Goal: Find specific page/section: Find specific page/section

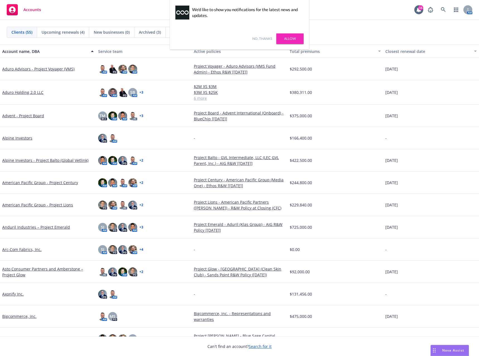
click at [249, 37] on div "No, thanks [PERSON_NAME]" at bounding box center [239, 39] width 139 height 22
click at [260, 39] on link "No, thanks" at bounding box center [262, 38] width 20 height 5
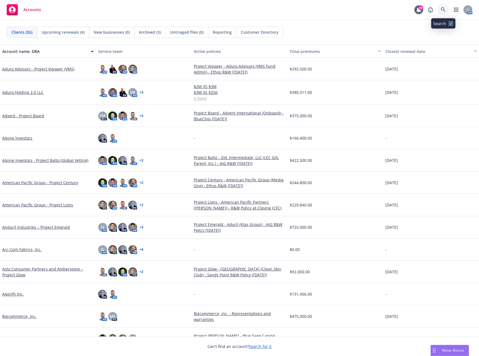
click at [445, 12] on icon at bounding box center [443, 9] width 5 height 5
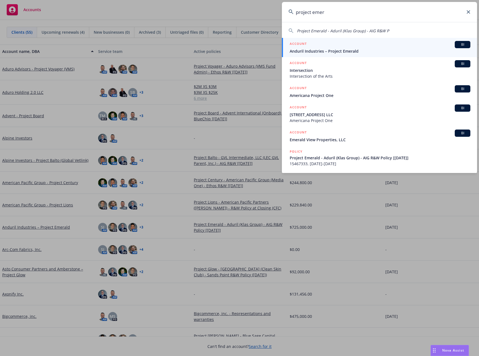
type input "project emer"
click at [372, 46] on div "ACCOUNT BI" at bounding box center [380, 44] width 181 height 7
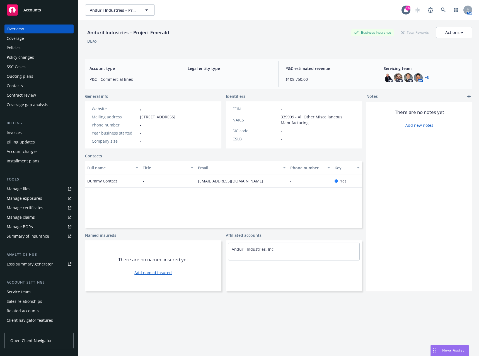
click at [34, 134] on div "Invoices" at bounding box center [39, 132] width 65 height 9
